Goal: Information Seeking & Learning: Understand process/instructions

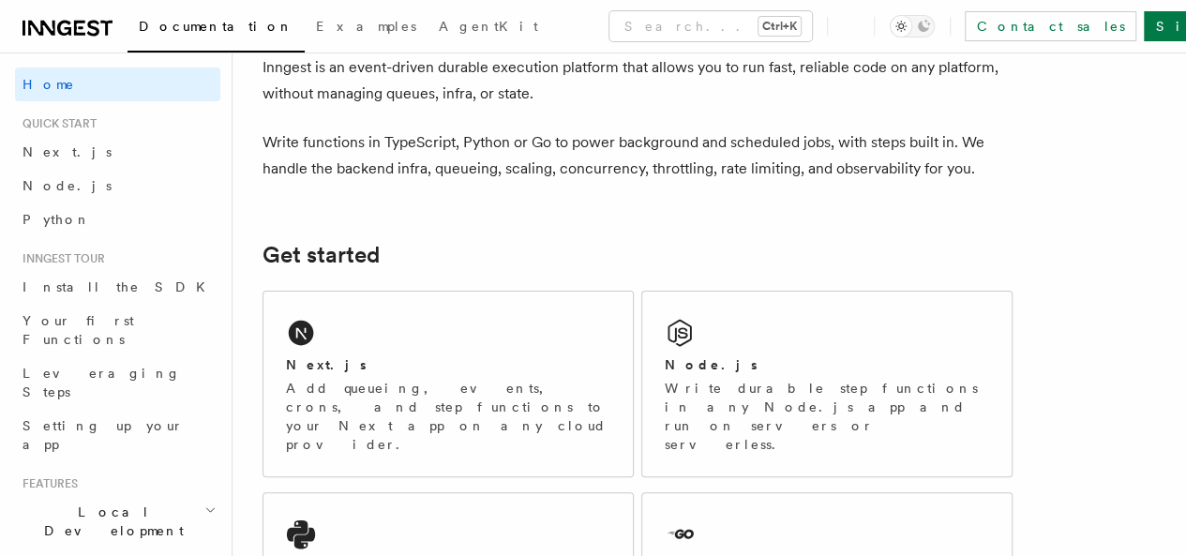
click at [353, 445] on div "Next.js Add queueing, events, crons, and step functions to your Next app on any…" at bounding box center [448, 384] width 369 height 185
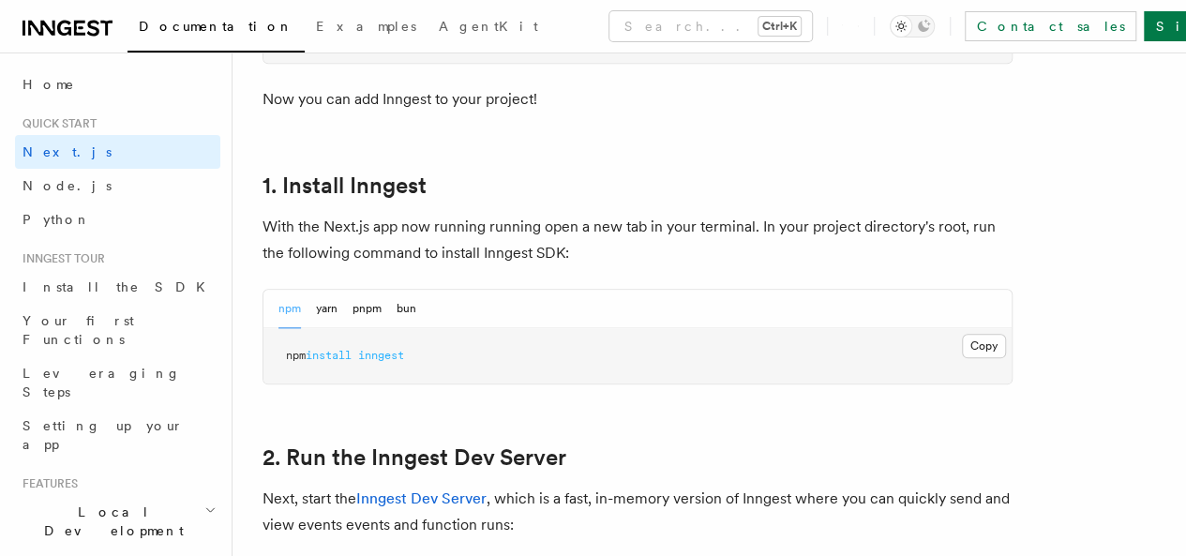
scroll to position [977, 0]
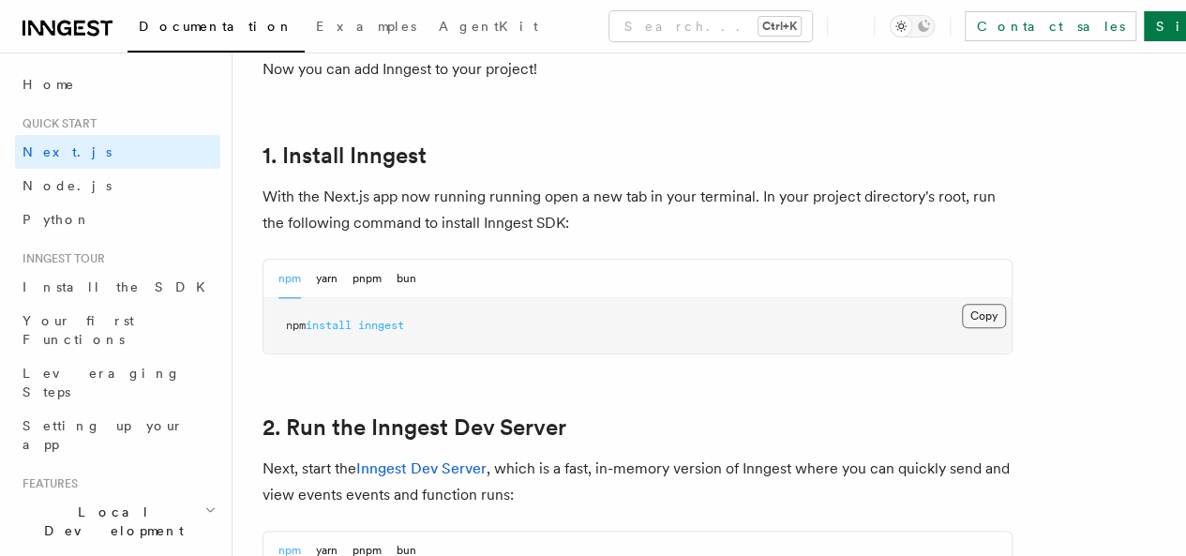
click at [962, 328] on button "Copy Copied" at bounding box center [984, 316] width 44 height 24
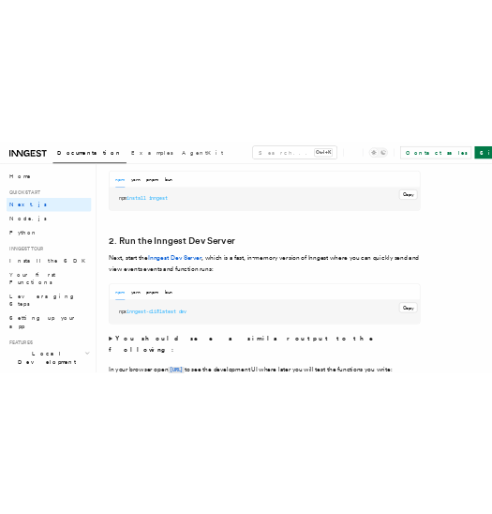
scroll to position [1189, 0]
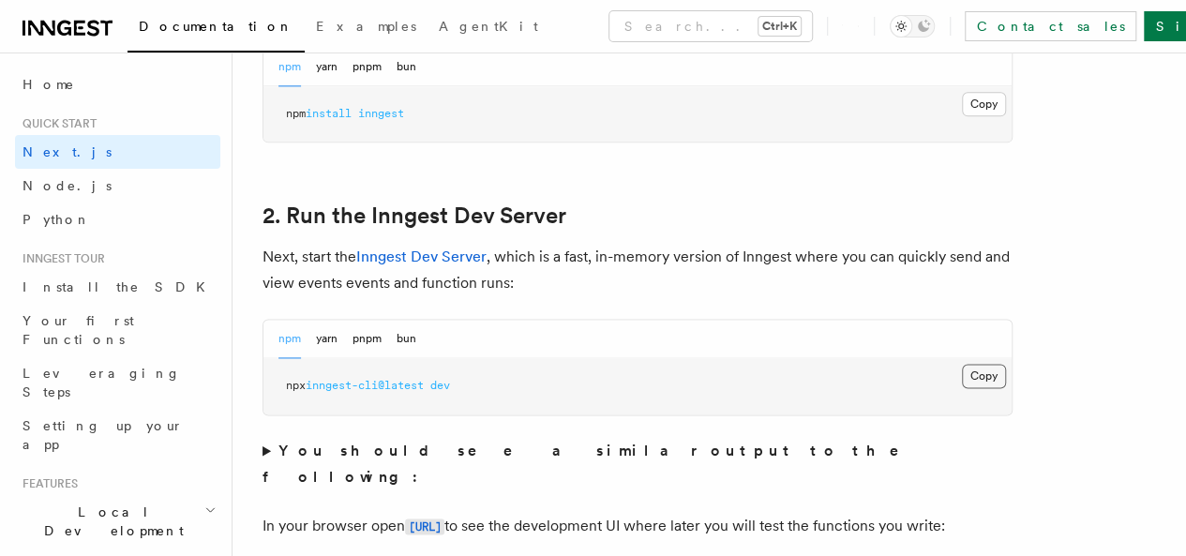
click at [962, 388] on button "Copy Copied" at bounding box center [984, 376] width 44 height 24
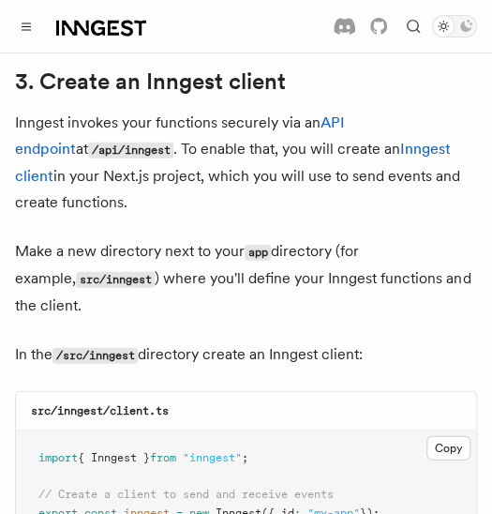
scroll to position [2263, 0]
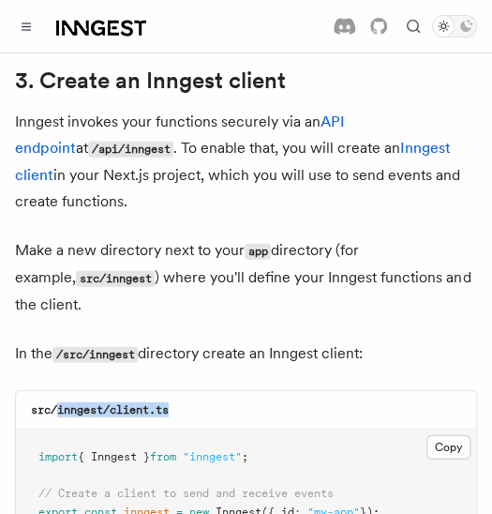
drag, startPoint x: 55, startPoint y: 339, endPoint x: 171, endPoint y: 341, distance: 115.4
click at [169, 403] on code "src/inngest/client.ts" at bounding box center [100, 409] width 138 height 13
copy code "inngest/client.ts"
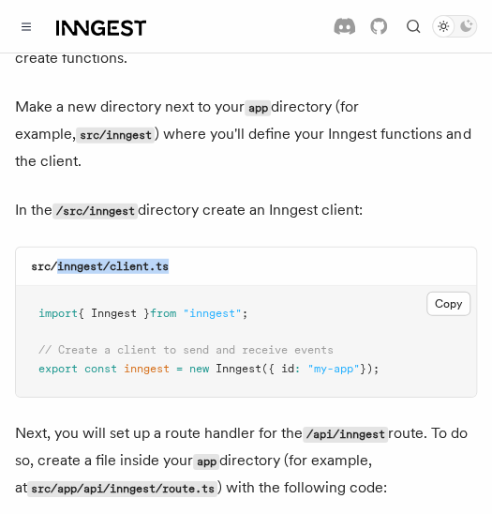
scroll to position [2407, 0]
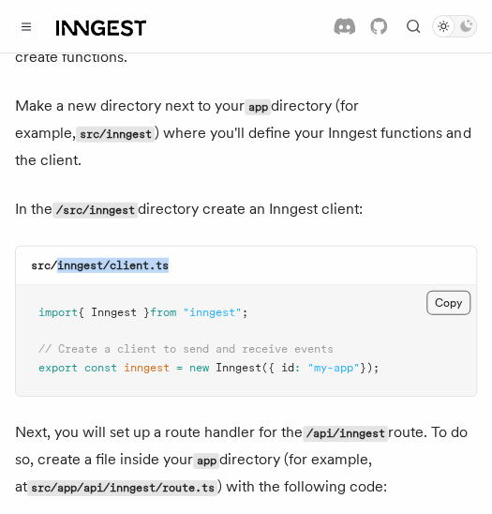
click at [456, 291] on button "Copy Copied" at bounding box center [449, 303] width 44 height 24
